Goal: Information Seeking & Learning: Learn about a topic

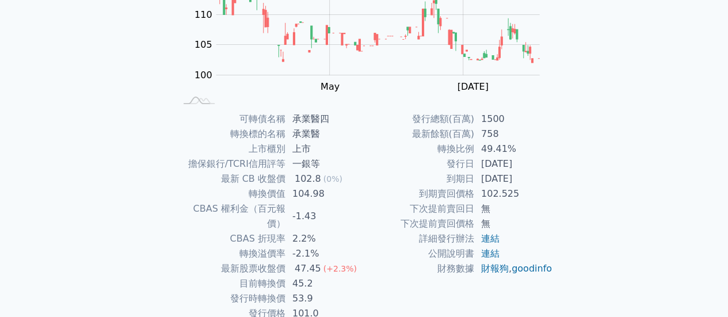
scroll to position [158, 0]
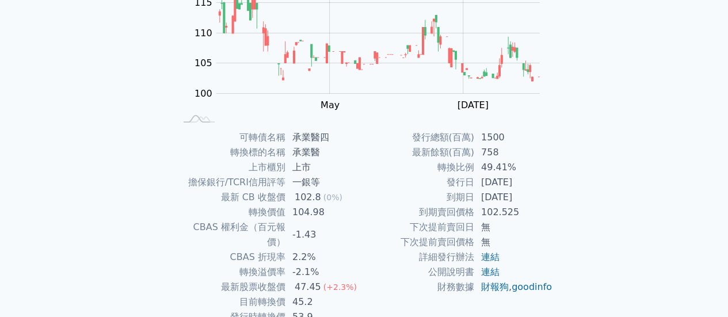
click at [591, 189] on div "可轉債列表 財務數據 可轉債列表 財務數據 登入／註冊 登入／註冊 可轉債列表 › 41644 承業醫四 41644 承業醫四 可轉債詳細資訊 Zoom Ou…" at bounding box center [364, 116] width 728 height 548
drag, startPoint x: 1, startPoint y: 179, endPoint x: 97, endPoint y: 166, distance: 96.4
click at [1, 179] on div "可轉債列表 財務數據 可轉債列表 財務數據 登入／註冊 登入／註冊 可轉債列表 › 41644 承業醫四 41644 承業醫四 可轉債詳細資訊 Zoom Ou…" at bounding box center [364, 116] width 728 height 548
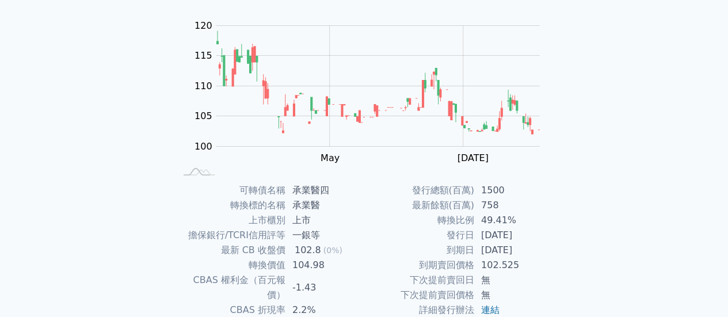
scroll to position [100, 0]
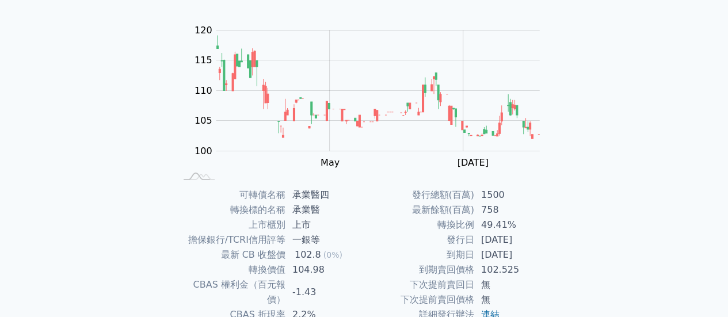
drag, startPoint x: 36, startPoint y: 107, endPoint x: 13, endPoint y: 19, distance: 90.4
click at [36, 107] on div "可轉債列表 財務數據 可轉債列表 財務數據 登入／註冊 登入／註冊 可轉債列表 › 41644 承業醫四 41644 承業醫四 可轉債詳細資訊 Zoom Ou…" at bounding box center [364, 174] width 728 height 548
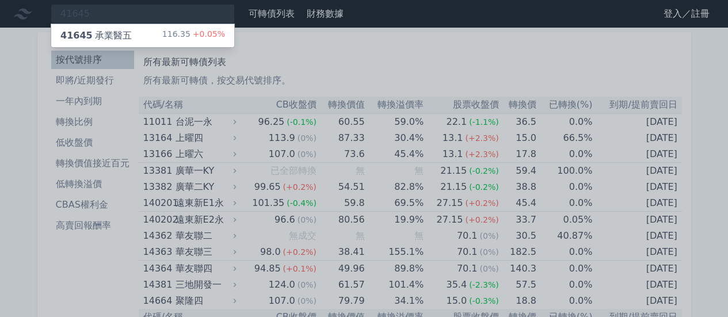
type input "41645"
click at [129, 32] on div "41645 承業醫五 116.35 +0.05%" at bounding box center [142, 35] width 183 height 23
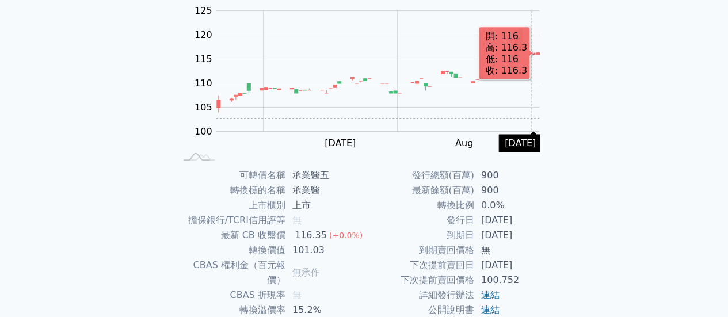
scroll to position [215, 0]
